Goal: Task Accomplishment & Management: Manage account settings

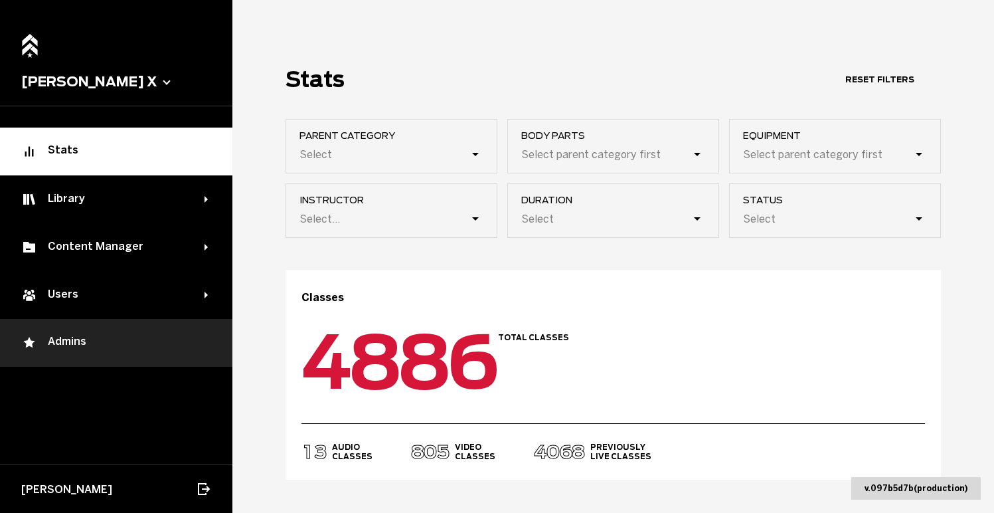
click at [146, 345] on div "Admins" at bounding box center [116, 343] width 190 height 16
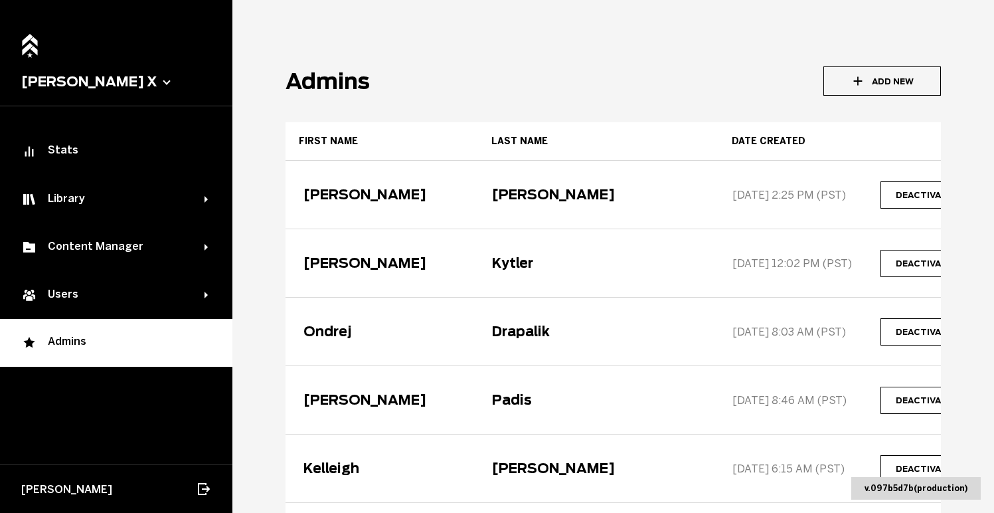
click at [866, 80] on icon "button" at bounding box center [858, 81] width 15 height 15
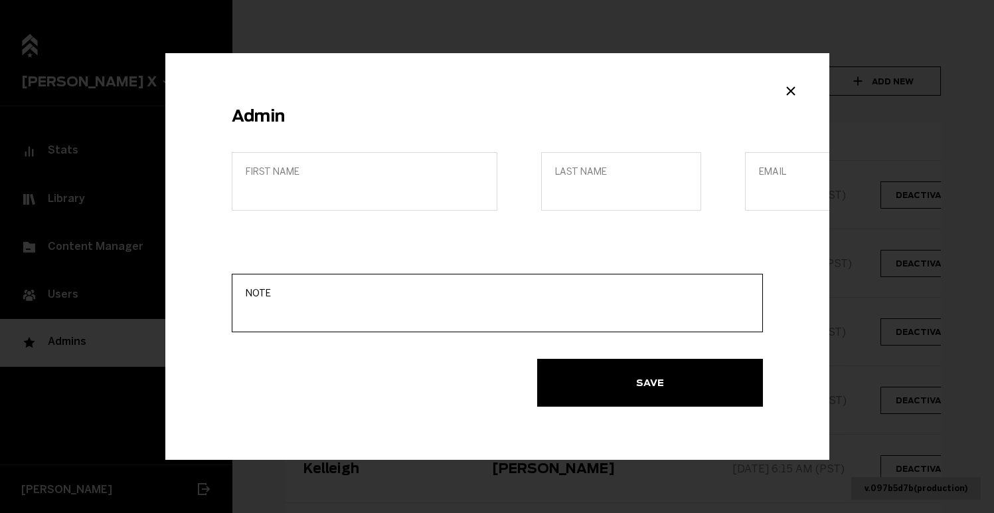
click at [372, 308] on input "Note" at bounding box center [498, 312] width 504 height 13
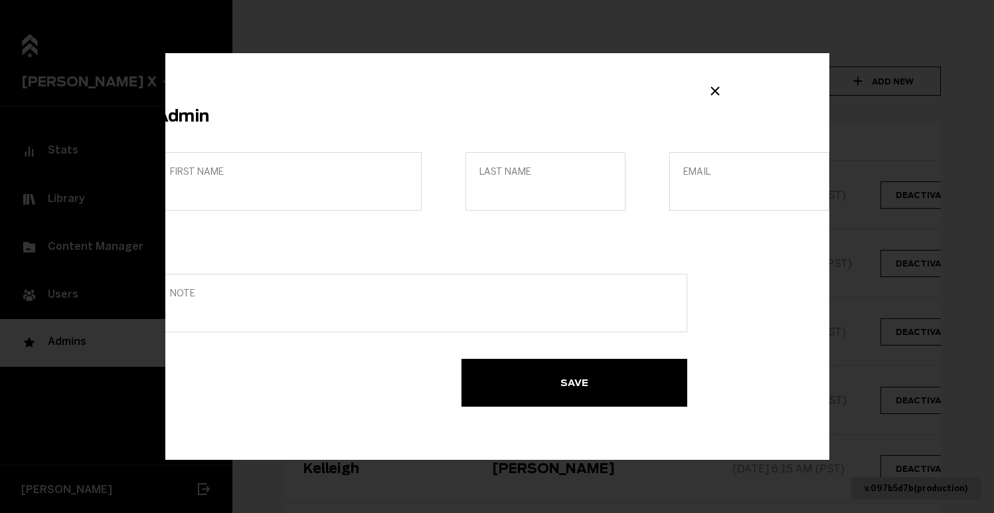
click at [670, 196] on label "Email" at bounding box center [750, 181] width 160 height 58
click at [684, 196] on input "Email" at bounding box center [750, 190] width 132 height 13
type input "j"
click at [694, 192] on input "[PERSON_NAME][EMAIL_ADDRESS][DOMAIN_NAME]" at bounding box center [750, 190] width 132 height 13
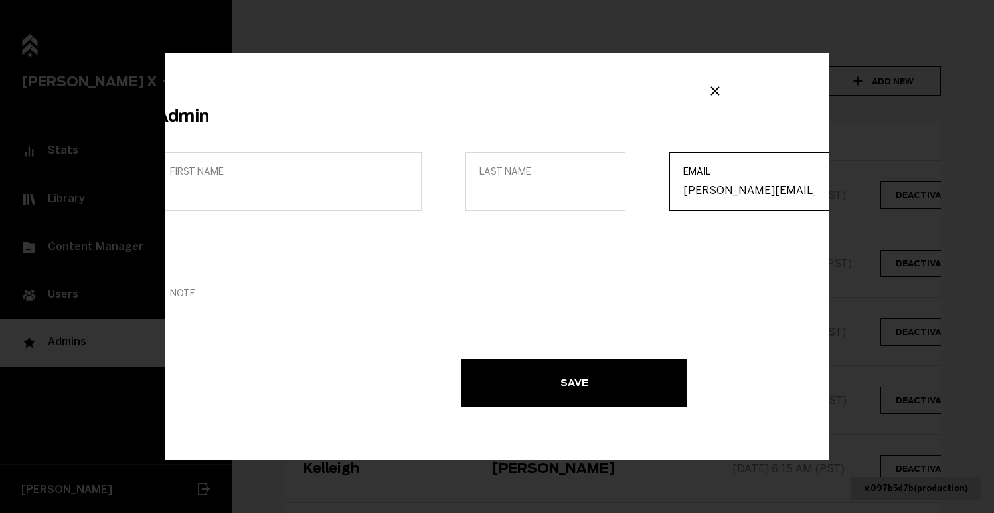
click at [694, 192] on input "[PERSON_NAME][EMAIL_ADDRESS][DOMAIN_NAME]" at bounding box center [750, 190] width 132 height 13
type input "[PERSON_NAME][EMAIL_ADDRESS][DOMAIN_NAME]"
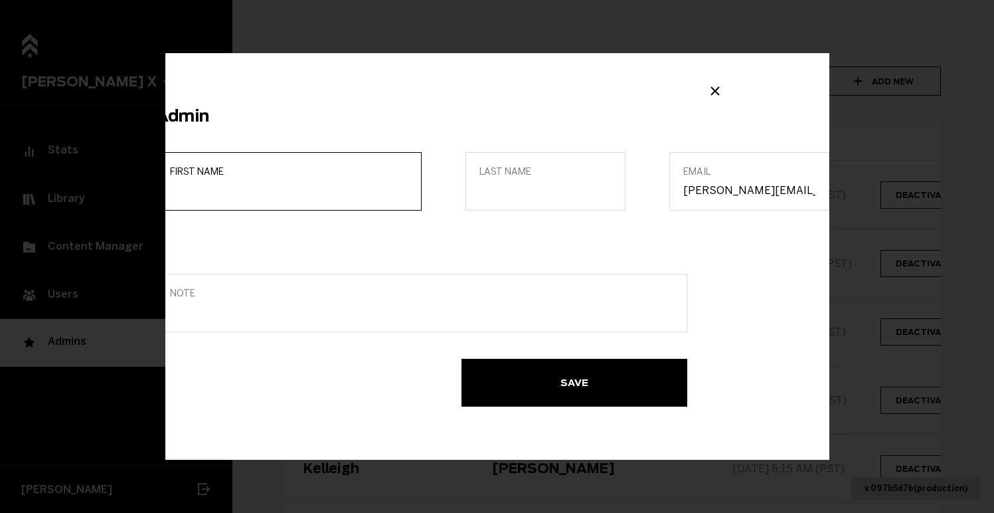
click at [300, 191] on input "First name" at bounding box center [289, 190] width 238 height 13
type input "[PERSON_NAME]"
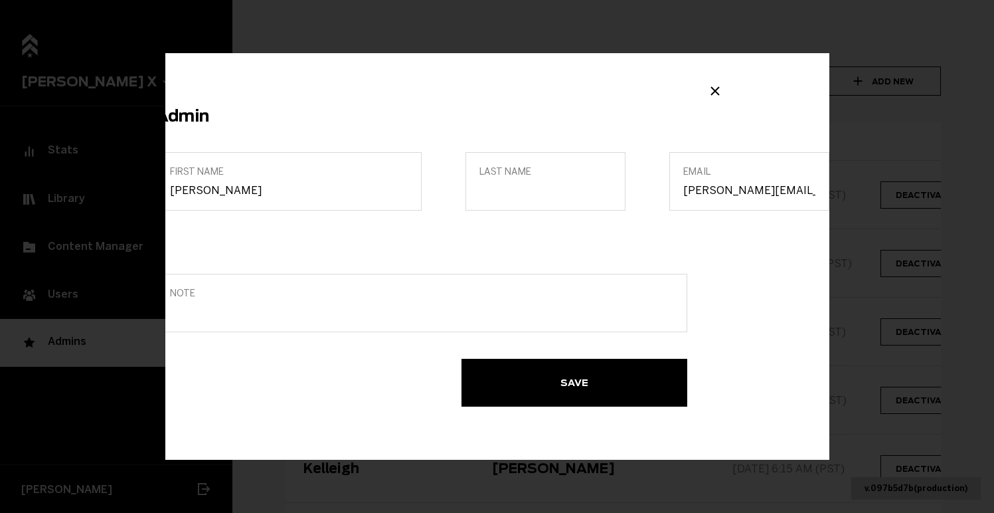
click at [553, 181] on label "Last name" at bounding box center [546, 181] width 160 height 58
click at [553, 184] on input "Last name" at bounding box center [546, 190] width 132 height 13
type input "Kliman"
click at [591, 99] on div "Admin First name [PERSON_NAME] Last name [PERSON_NAME] Email [PERSON_NAME][EMAI…" at bounding box center [497, 256] width 664 height 407
click at [523, 400] on button "Save" at bounding box center [575, 383] width 226 height 48
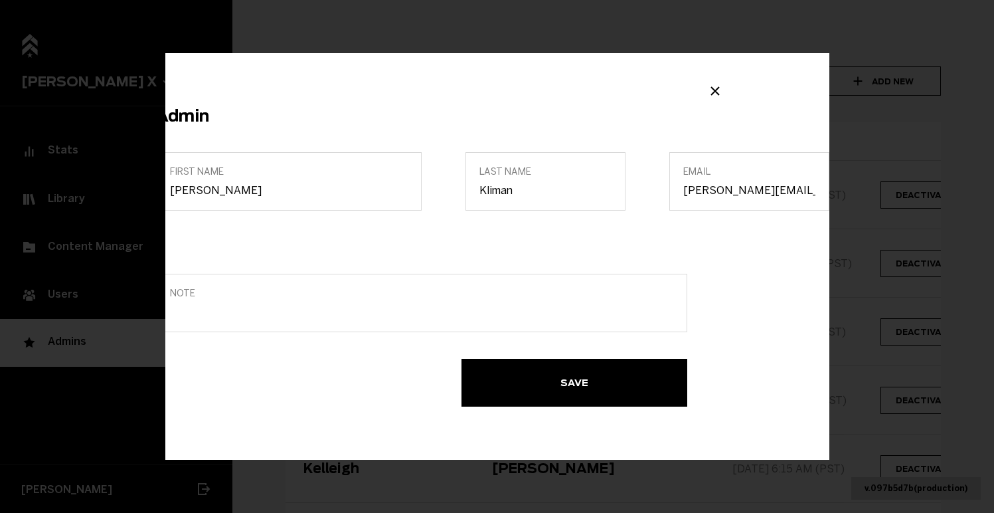
click at [866, 124] on div "Admin First name [PERSON_NAME] Last name [PERSON_NAME] Email [PERSON_NAME][EMAI…" at bounding box center [497, 256] width 994 height 513
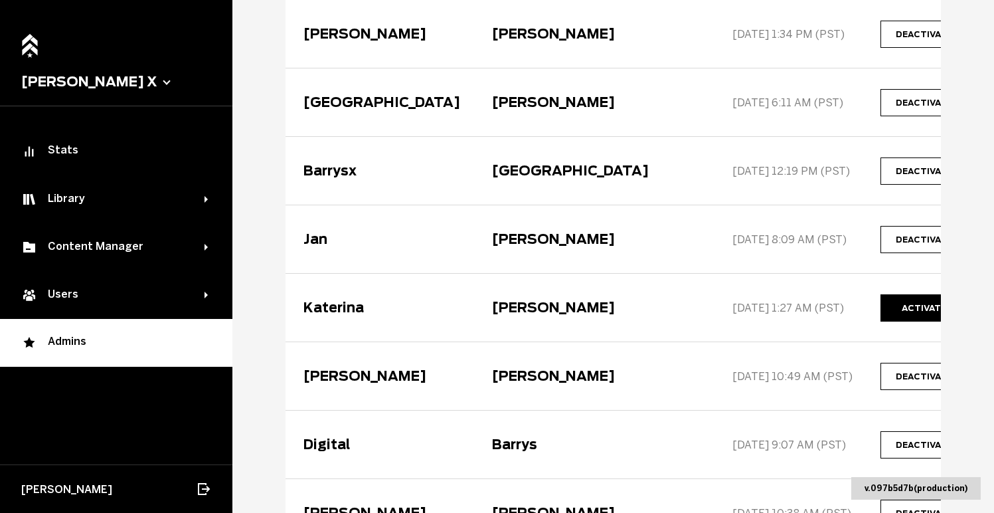
scroll to position [0, 0]
